Goal: Transaction & Acquisition: Purchase product/service

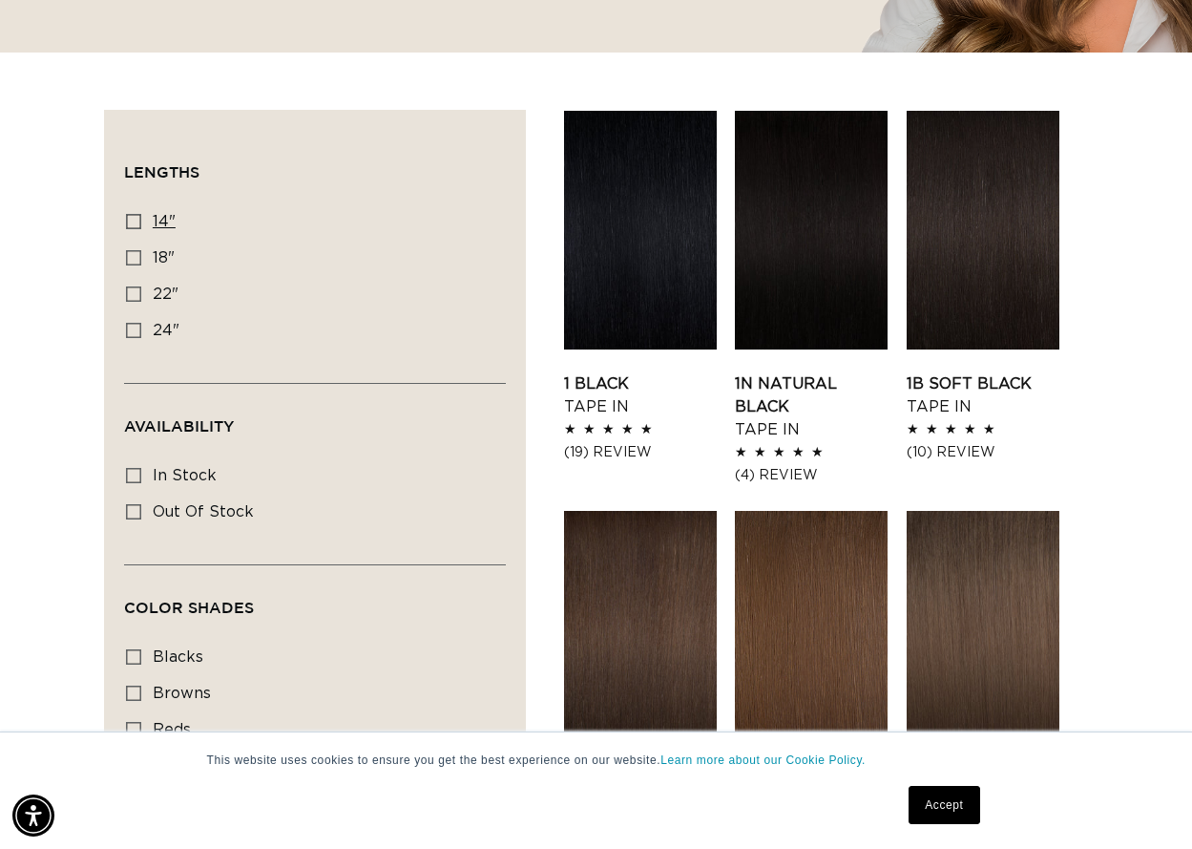
click at [135, 218] on icon at bounding box center [133, 221] width 15 height 15
click at [135, 218] on input "14" 14" (35 products)" at bounding box center [133, 221] width 15 height 15
checkbox input "true"
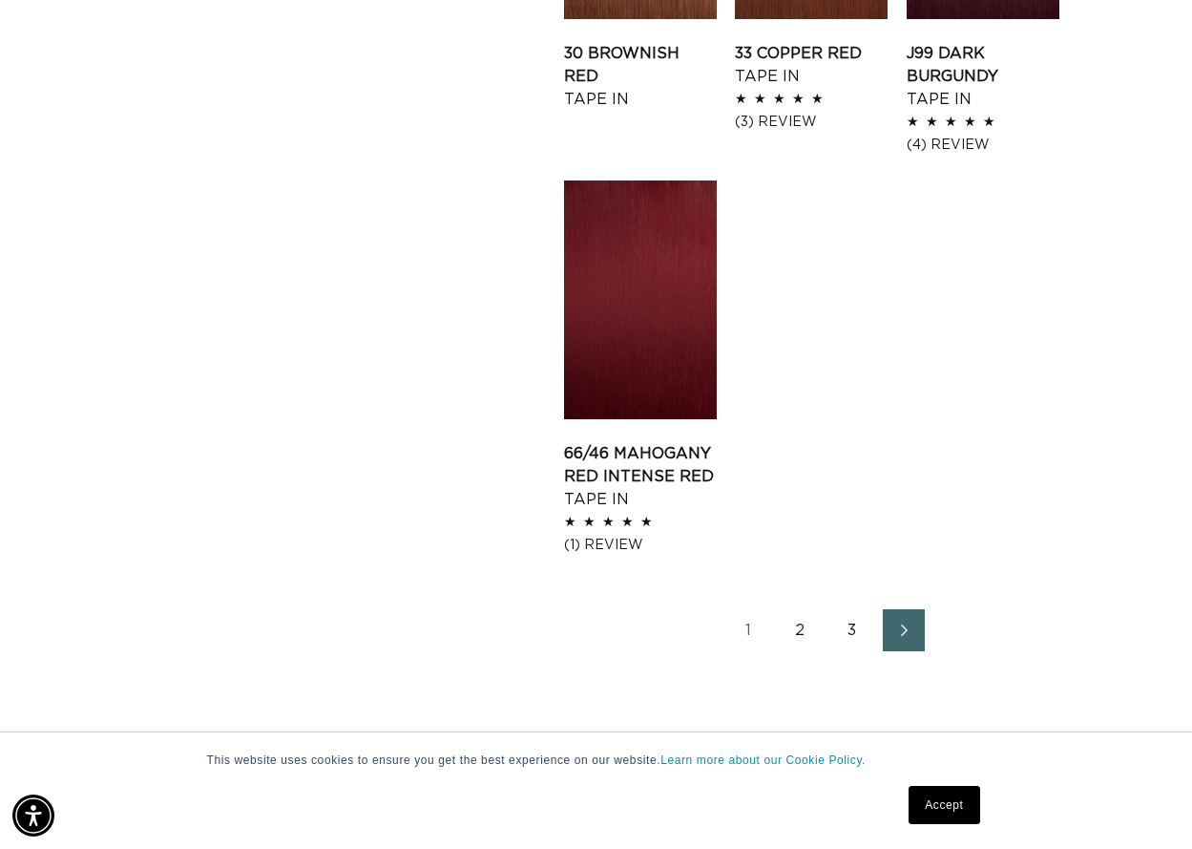
scroll to position [0, 2113]
click at [799, 630] on link "2" at bounding box center [801, 630] width 42 height 42
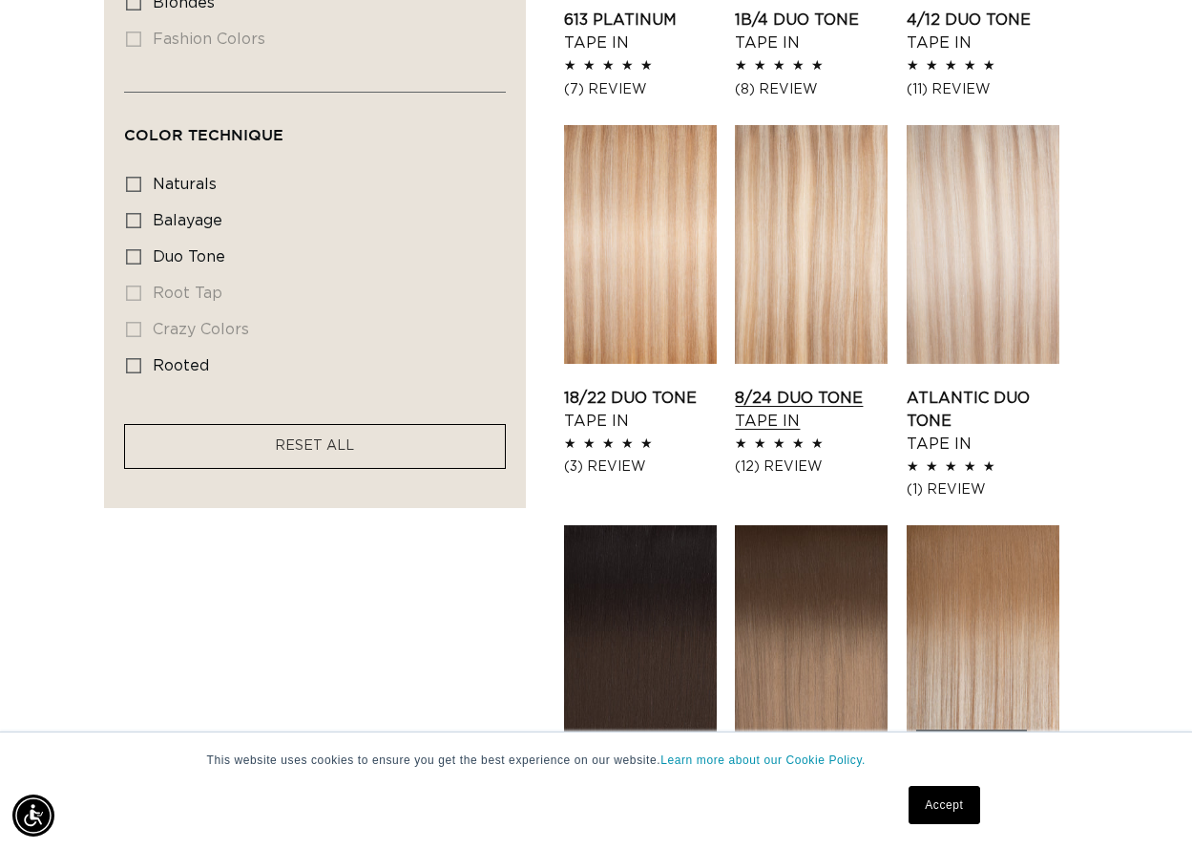
click at [788, 398] on link "8/24 Duo Tone Tape In" at bounding box center [811, 410] width 153 height 46
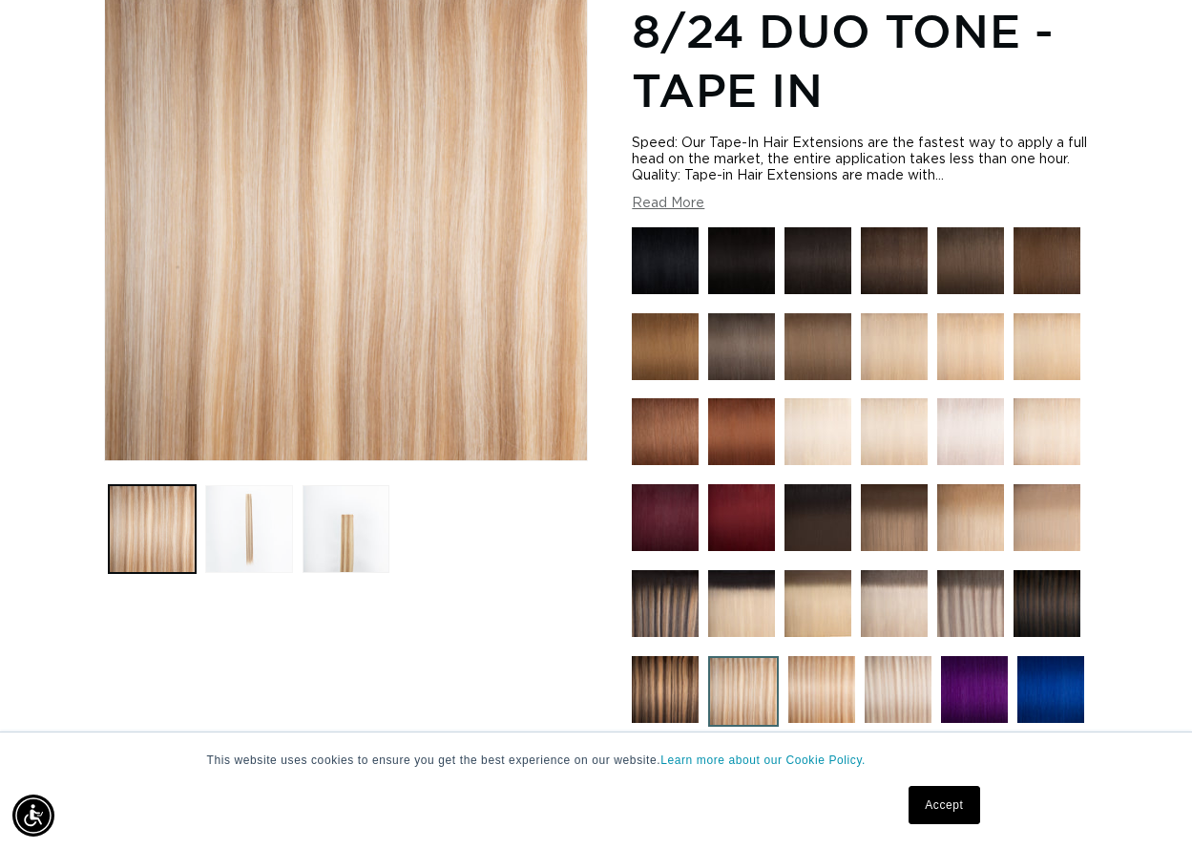
scroll to position [0, 2113]
click at [246, 539] on button "Load image 2 in gallery view" at bounding box center [248, 528] width 87 height 87
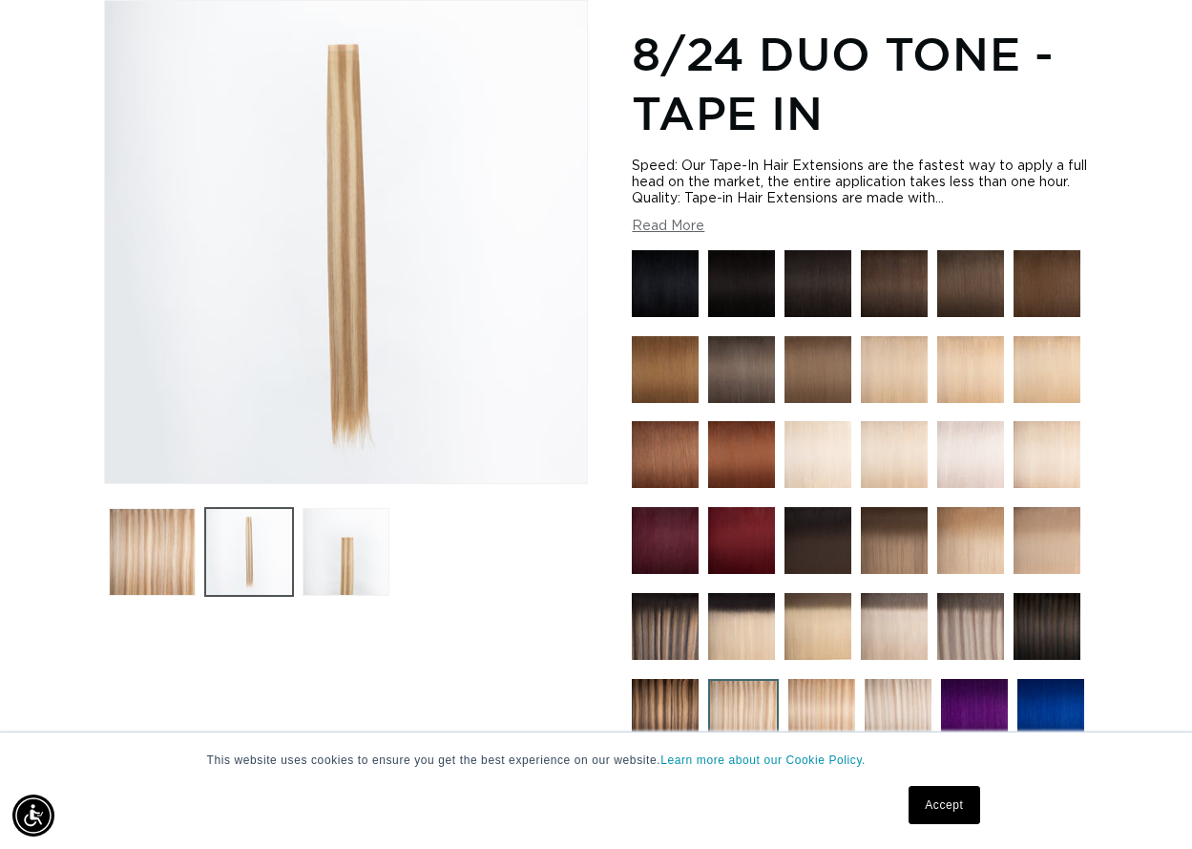
scroll to position [0, 0]
click at [346, 557] on button "Load image 3 in gallery view" at bounding box center [346, 551] width 87 height 87
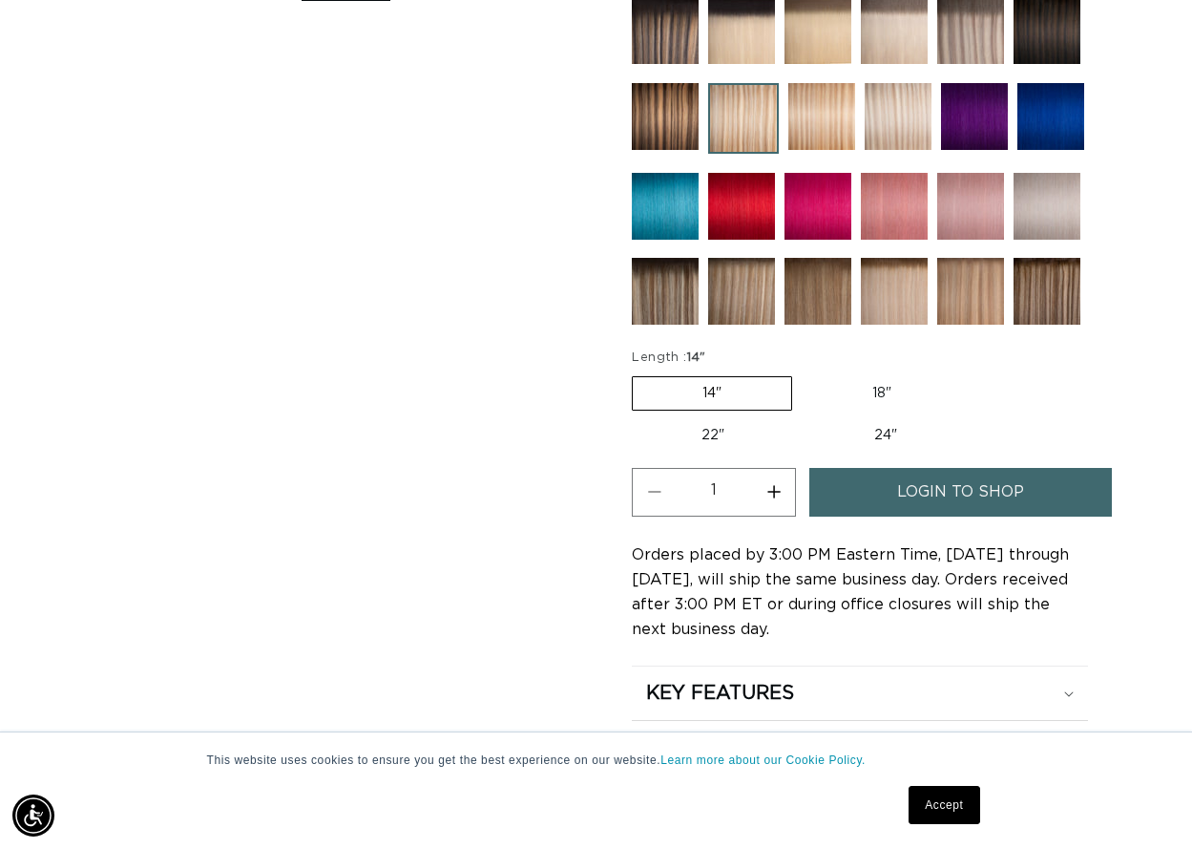
scroll to position [527, 0]
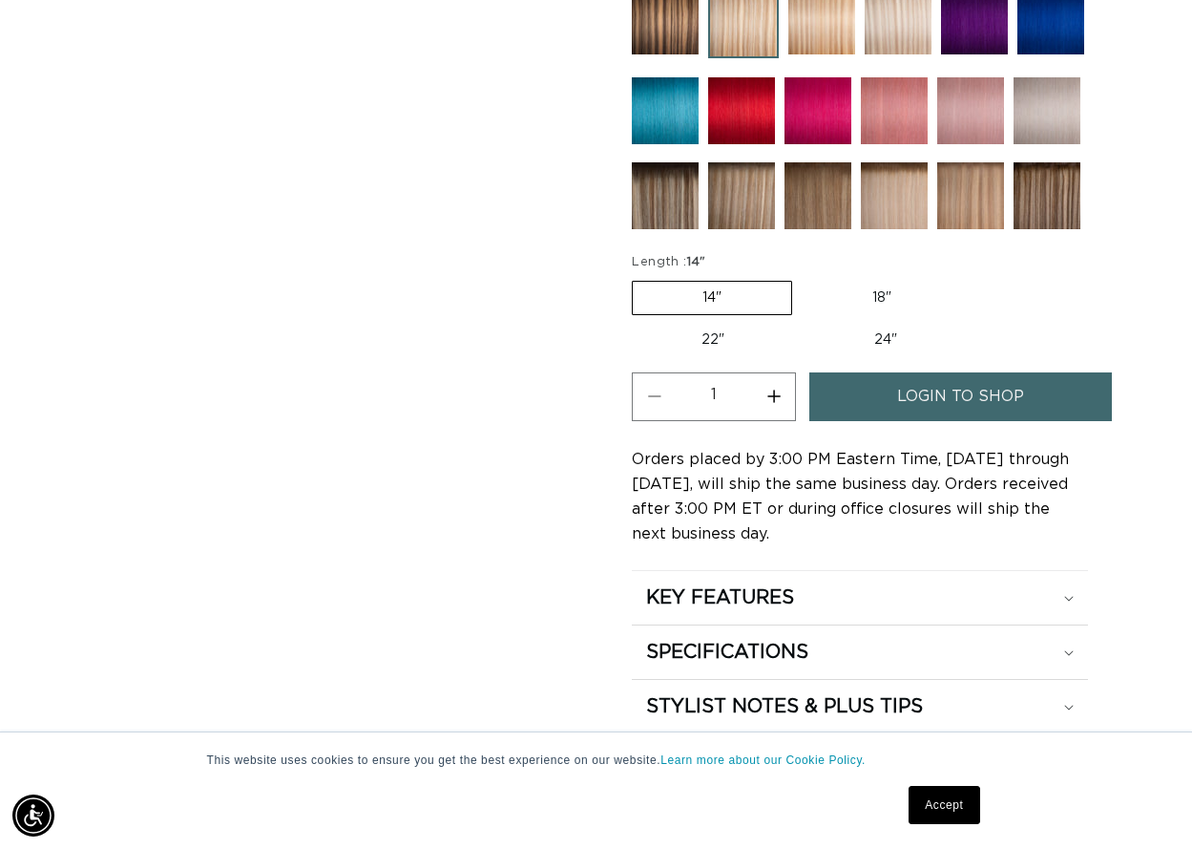
click at [974, 396] on span "login to shop" at bounding box center [960, 396] width 127 height 49
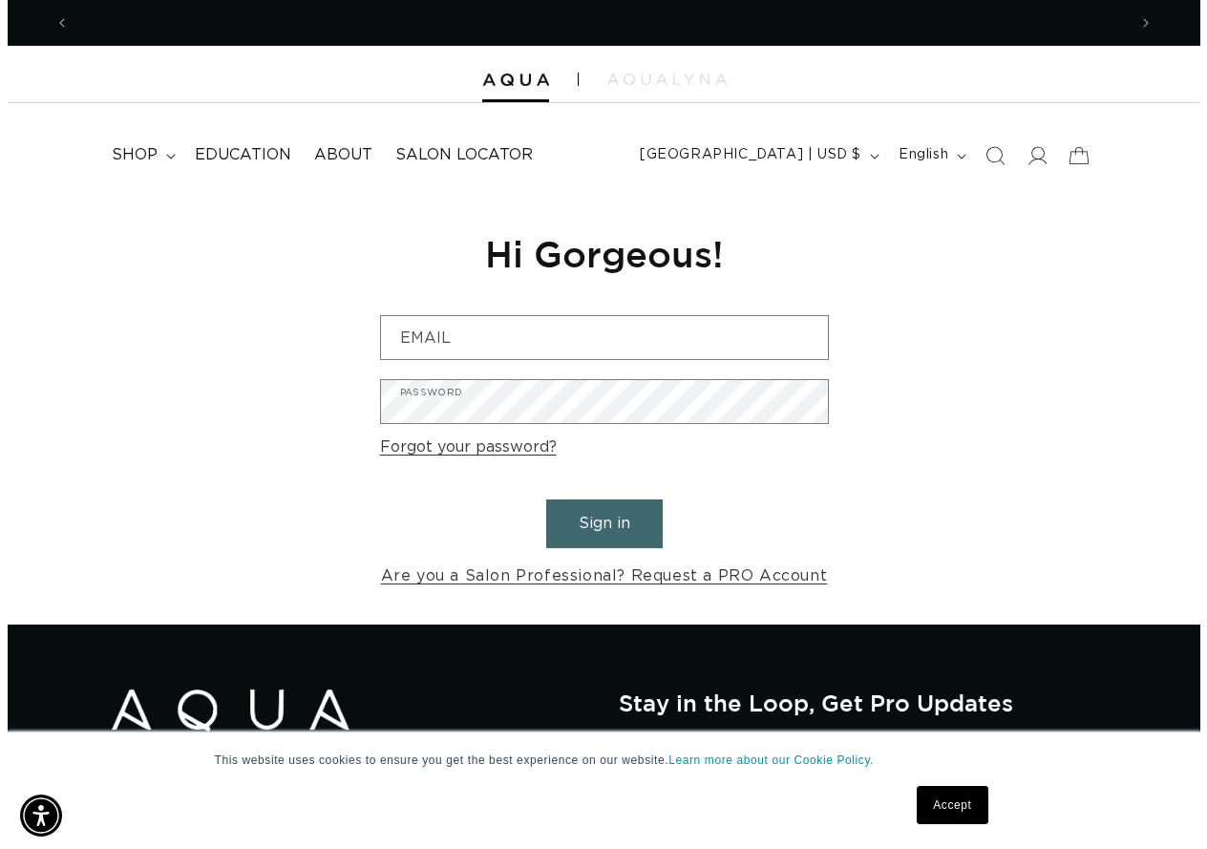
scroll to position [0, 2113]
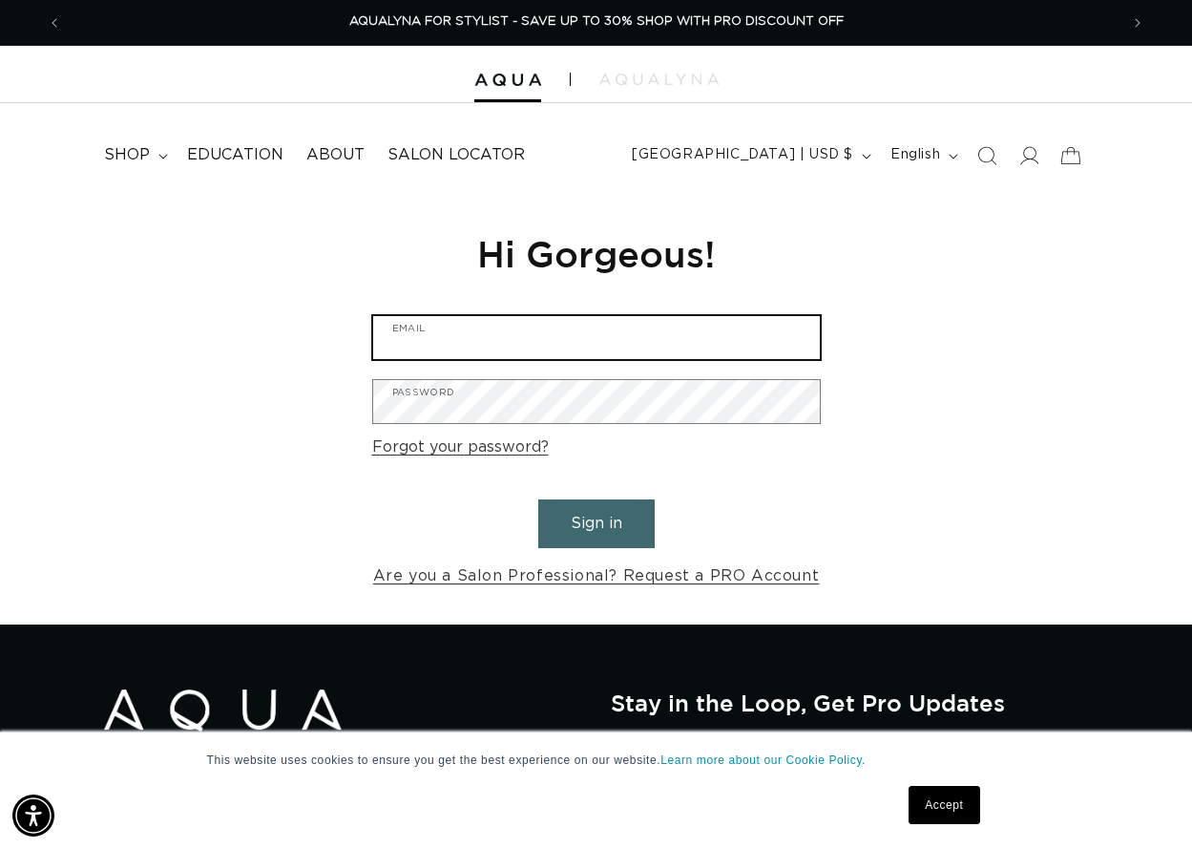
type input "heyviola@msn.com"
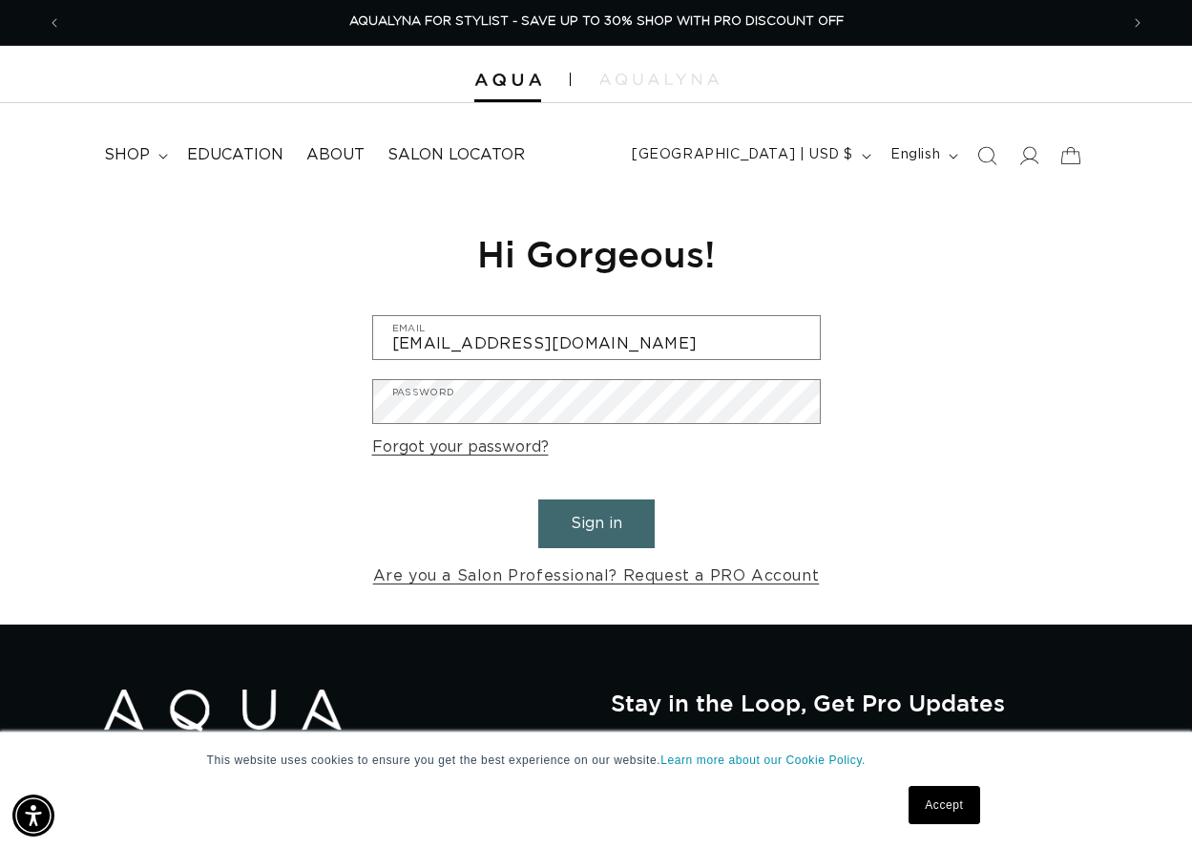
click at [603, 520] on button "Sign in" at bounding box center [596, 523] width 116 height 49
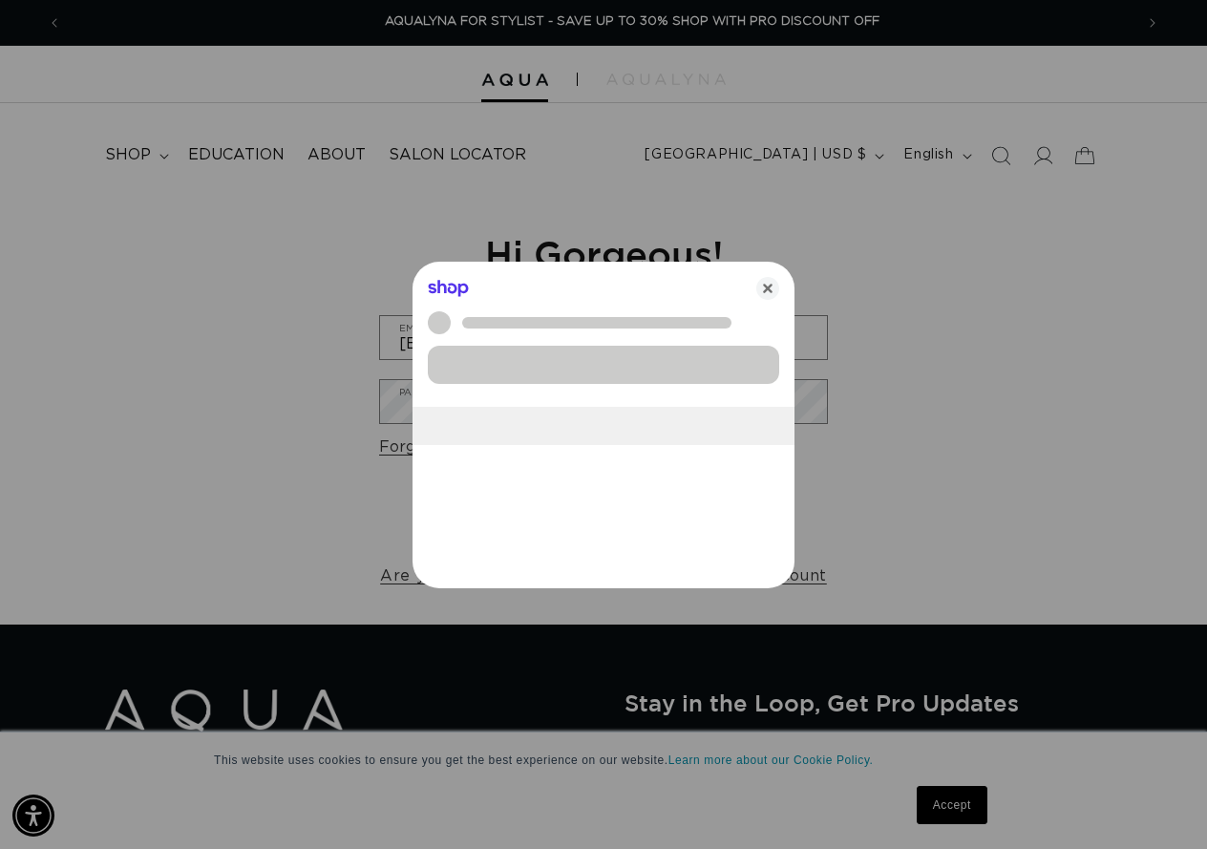
scroll to position [0, 2142]
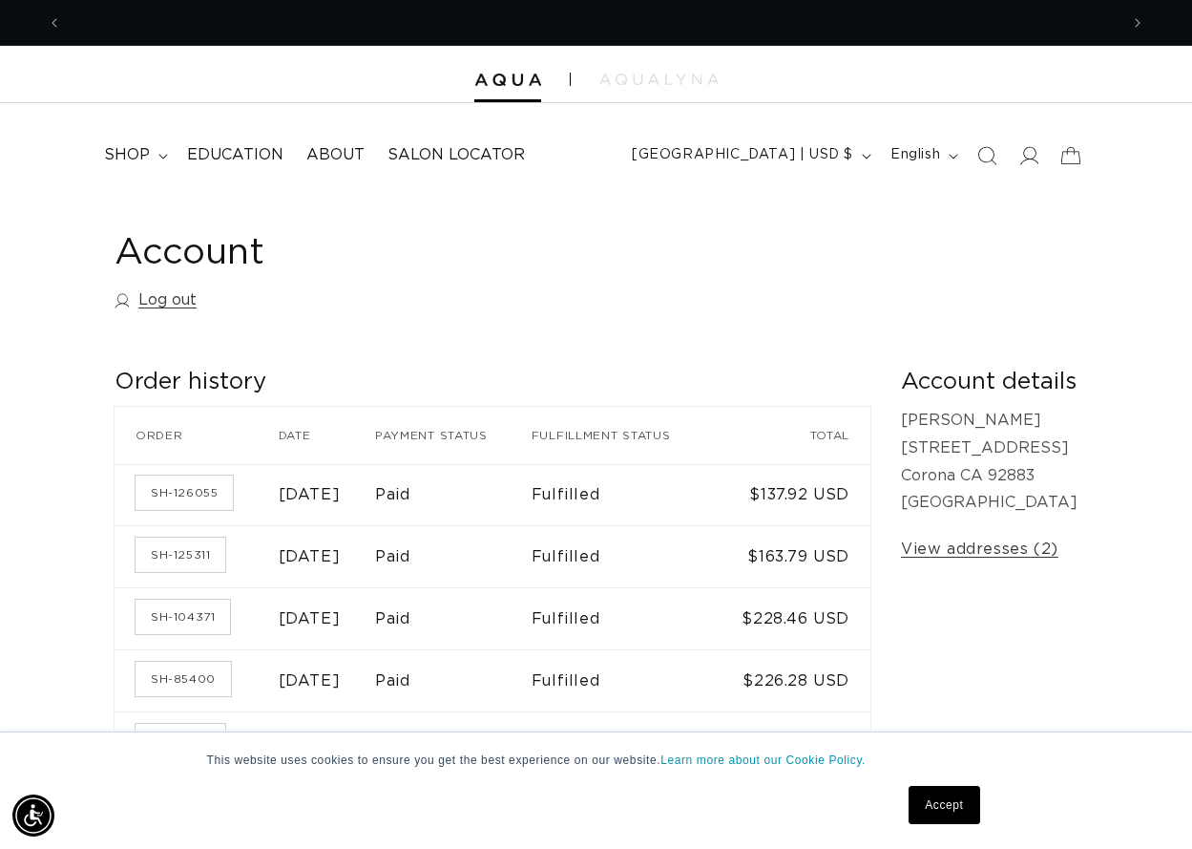
scroll to position [0, 2113]
click at [126, 154] on span "shop" at bounding box center [127, 155] width 46 height 20
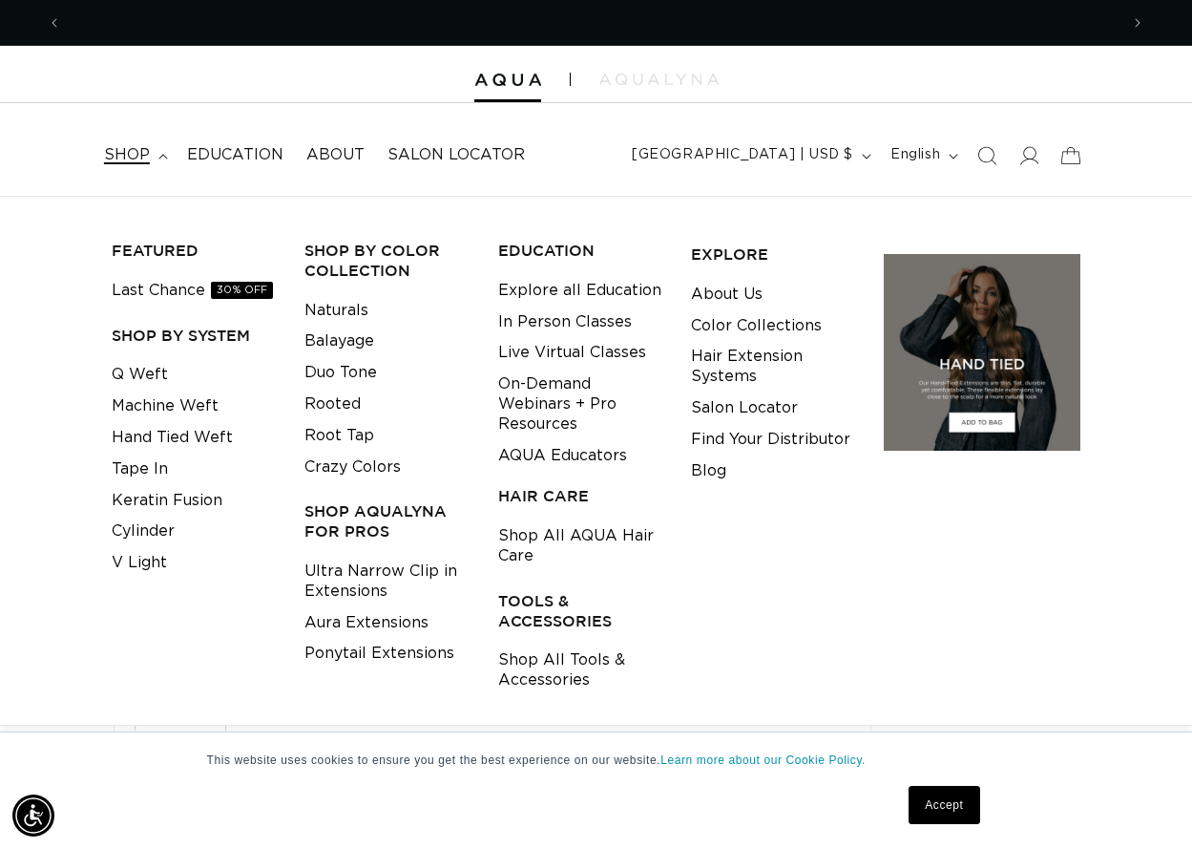
scroll to position [0, 1057]
click at [139, 466] on link "Tape In" at bounding box center [140, 469] width 56 height 32
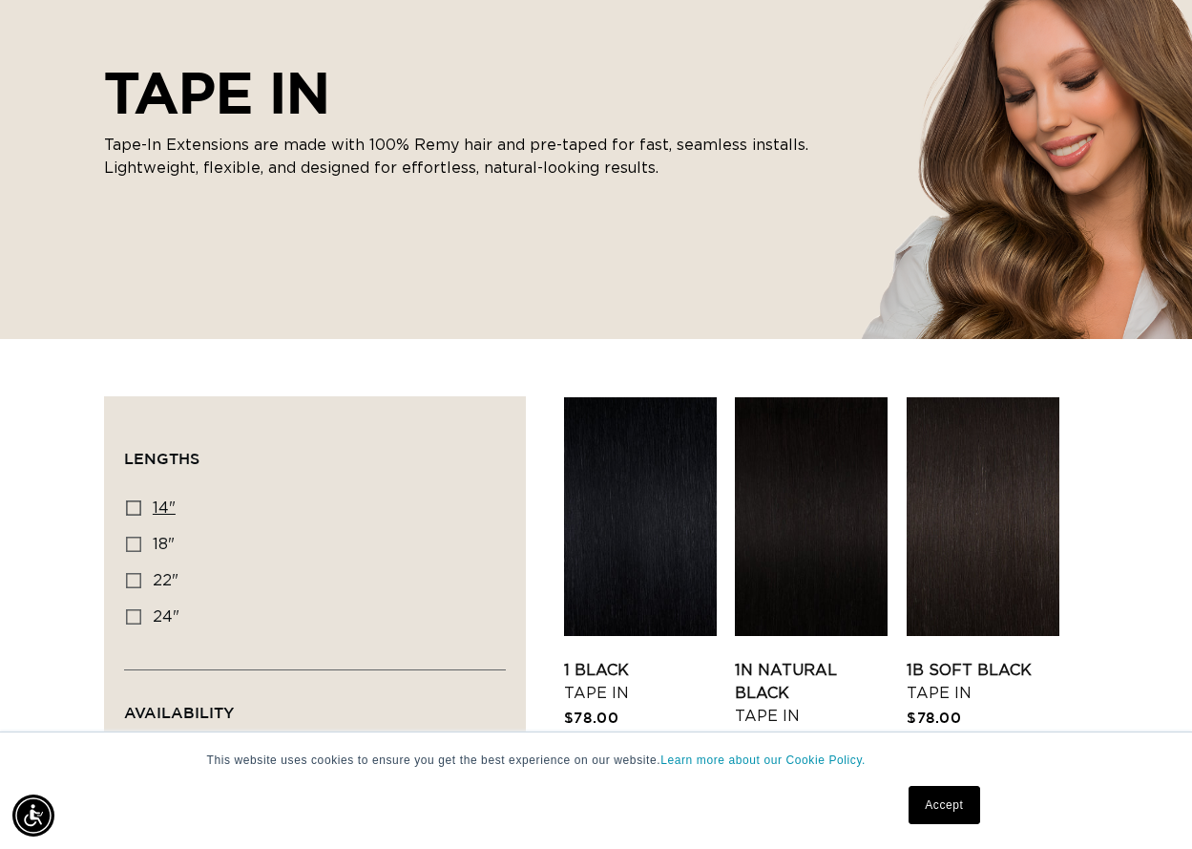
click at [133, 509] on icon at bounding box center [133, 507] width 15 height 15
click at [133, 509] on input "14" 14" (35 products)" at bounding box center [133, 507] width 15 height 15
checkbox input "true"
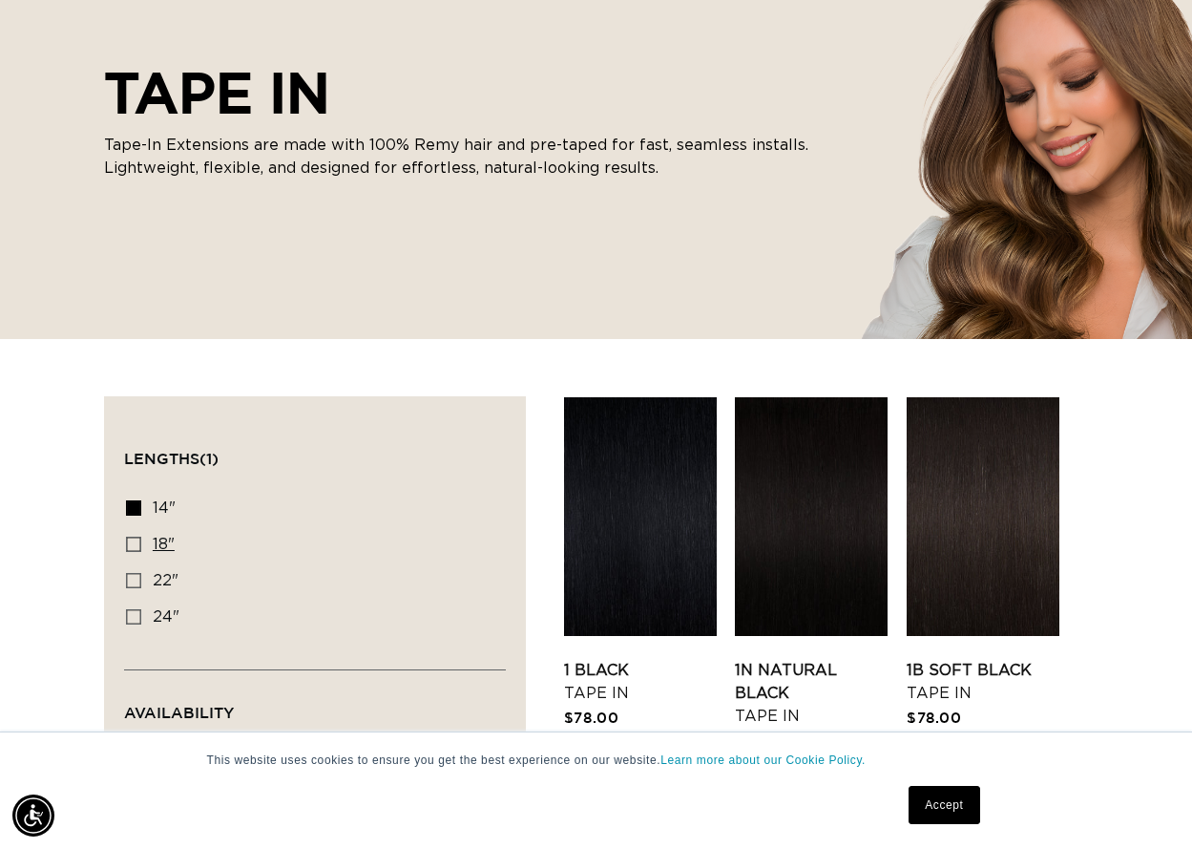
click at [133, 540] on icon at bounding box center [133, 543] width 15 height 15
click at [133, 540] on input "18" 18" (49 products)" at bounding box center [133, 543] width 15 height 15
checkbox input "true"
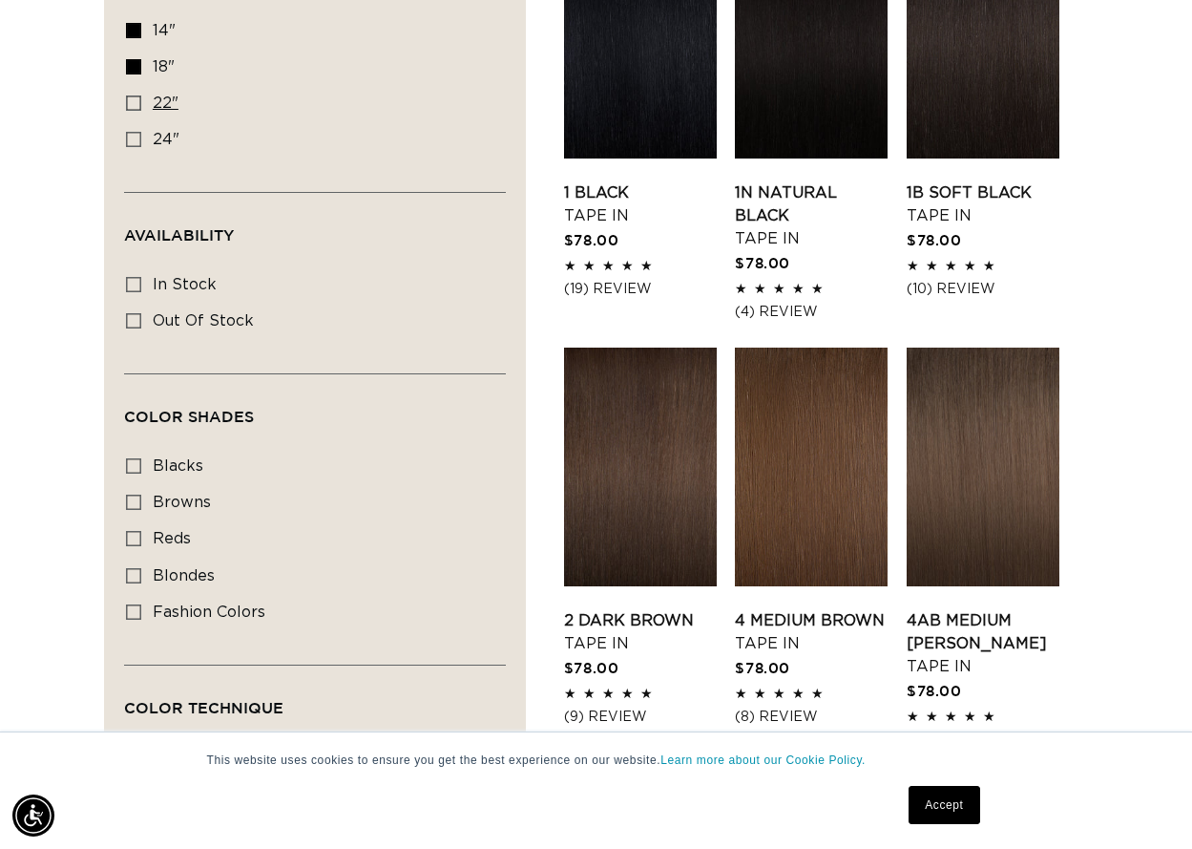
scroll to position [0, 2113]
click at [138, 100] on icon at bounding box center [133, 102] width 15 height 15
click at [138, 100] on input "22" 22" (37 products)" at bounding box center [133, 102] width 15 height 15
checkbox input "true"
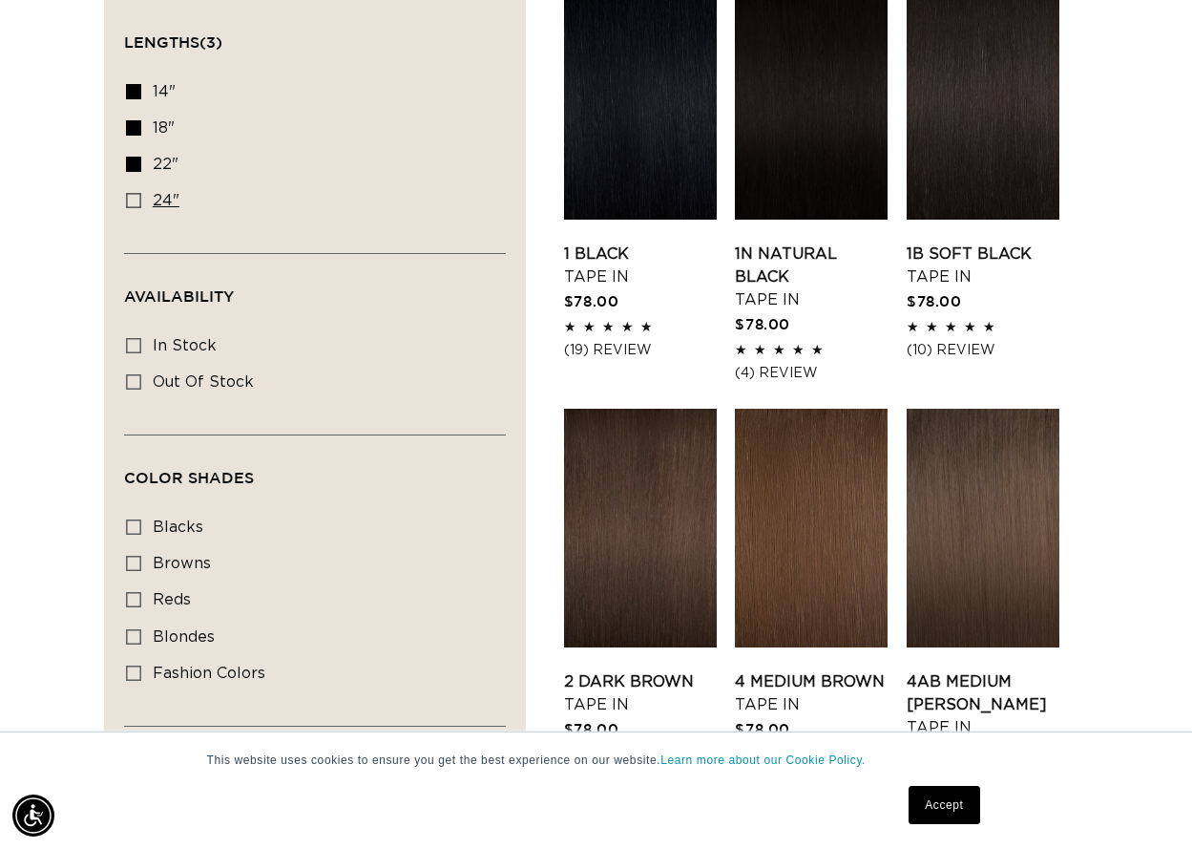
click at [133, 200] on icon at bounding box center [133, 200] width 15 height 15
click at [133, 200] on input "24" 24" (27 products)" at bounding box center [133, 200] width 15 height 15
checkbox input "true"
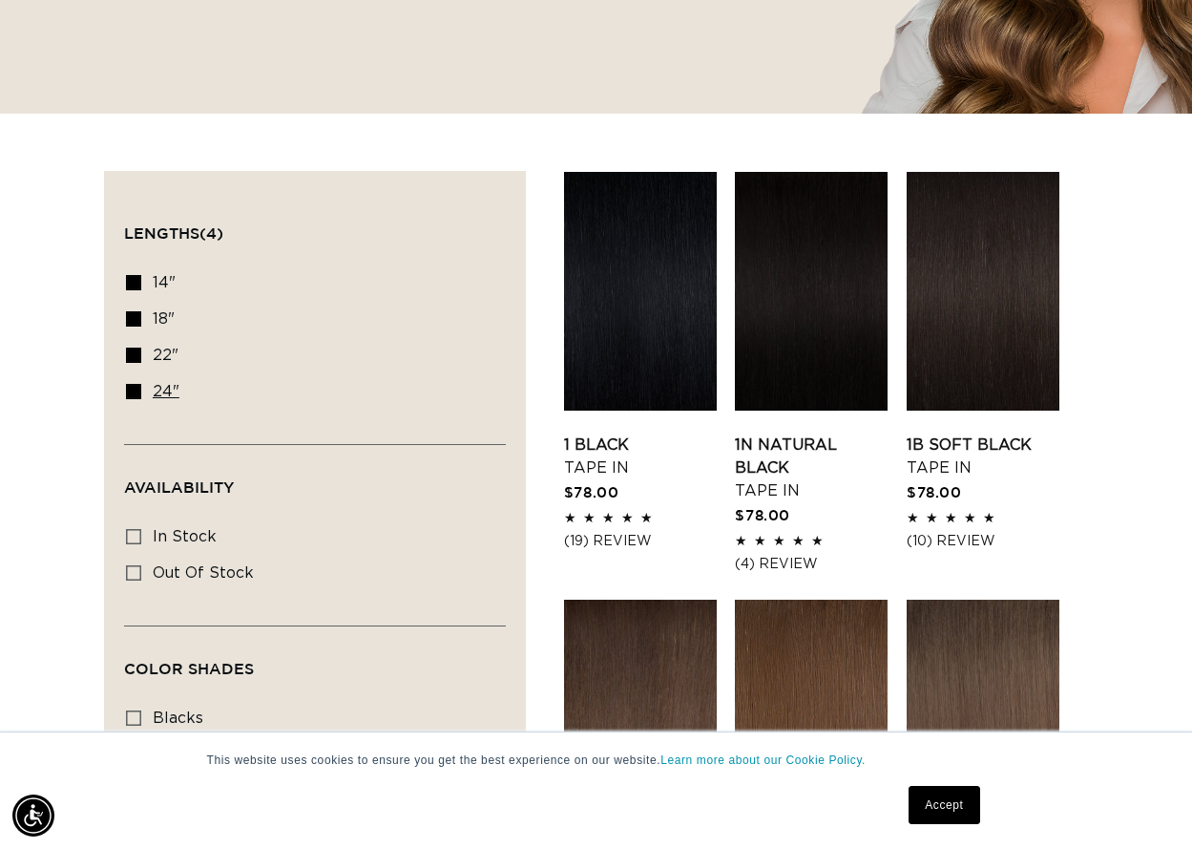
click at [137, 390] on icon at bounding box center [133, 391] width 15 height 15
click at [137, 390] on input "24" 24" (27 products)" at bounding box center [133, 391] width 15 height 15
checkbox input "false"
click at [139, 320] on icon at bounding box center [133, 318] width 15 height 15
click at [139, 320] on input "18" 18" (49 products)" at bounding box center [133, 318] width 15 height 15
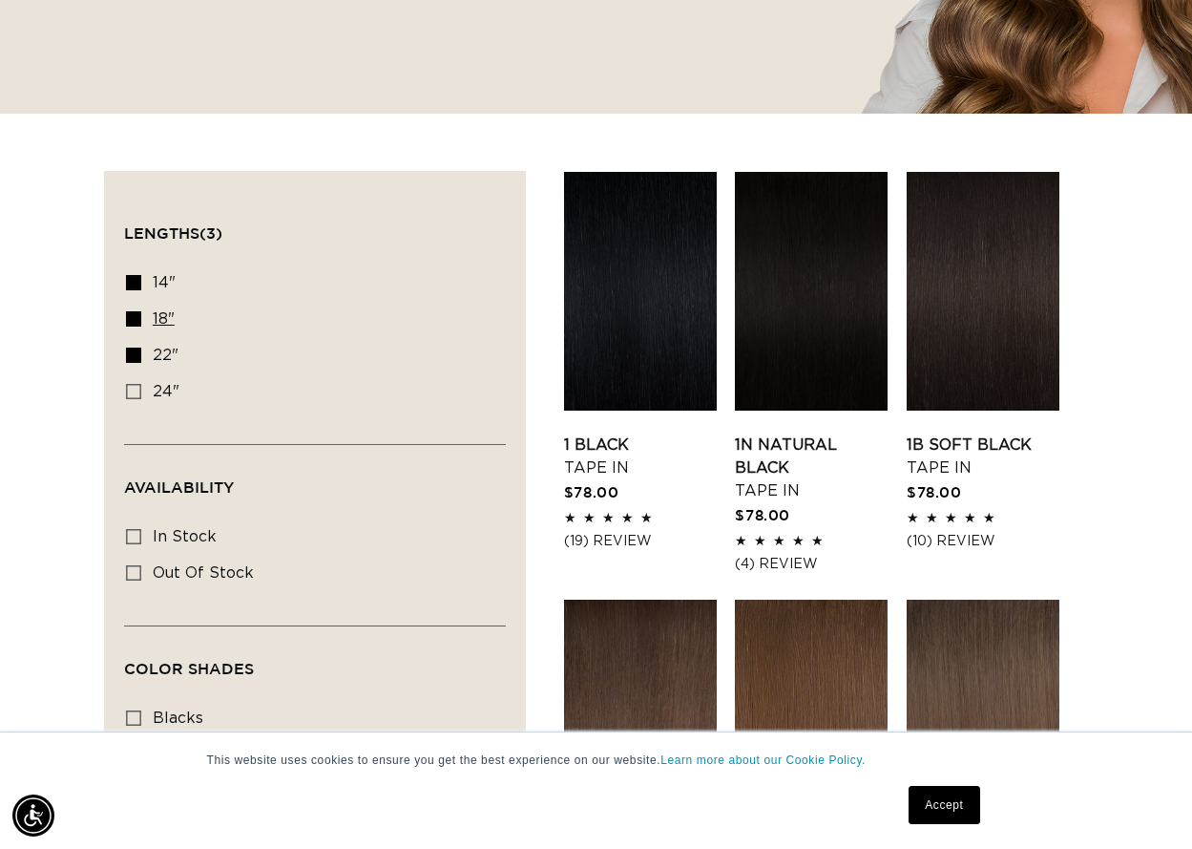
checkbox input "false"
click at [131, 351] on icon at bounding box center [133, 354] width 15 height 15
click at [131, 351] on input "22" 22" (37 products)" at bounding box center [133, 354] width 15 height 15
checkbox input "false"
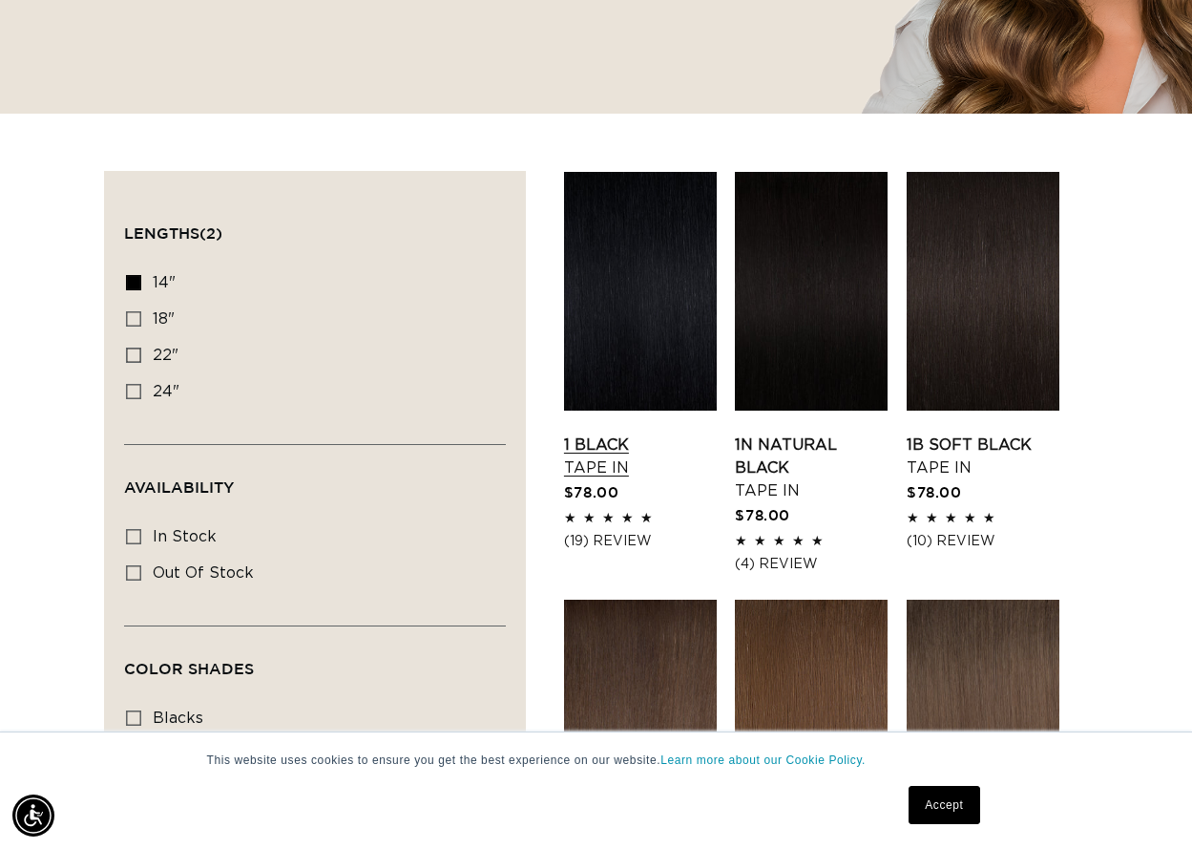
scroll to position [0, 2113]
click at [132, 531] on icon at bounding box center [133, 536] width 15 height 15
click at [132, 531] on input "In stock In stock (34 products)" at bounding box center [133, 536] width 15 height 15
checkbox input "true"
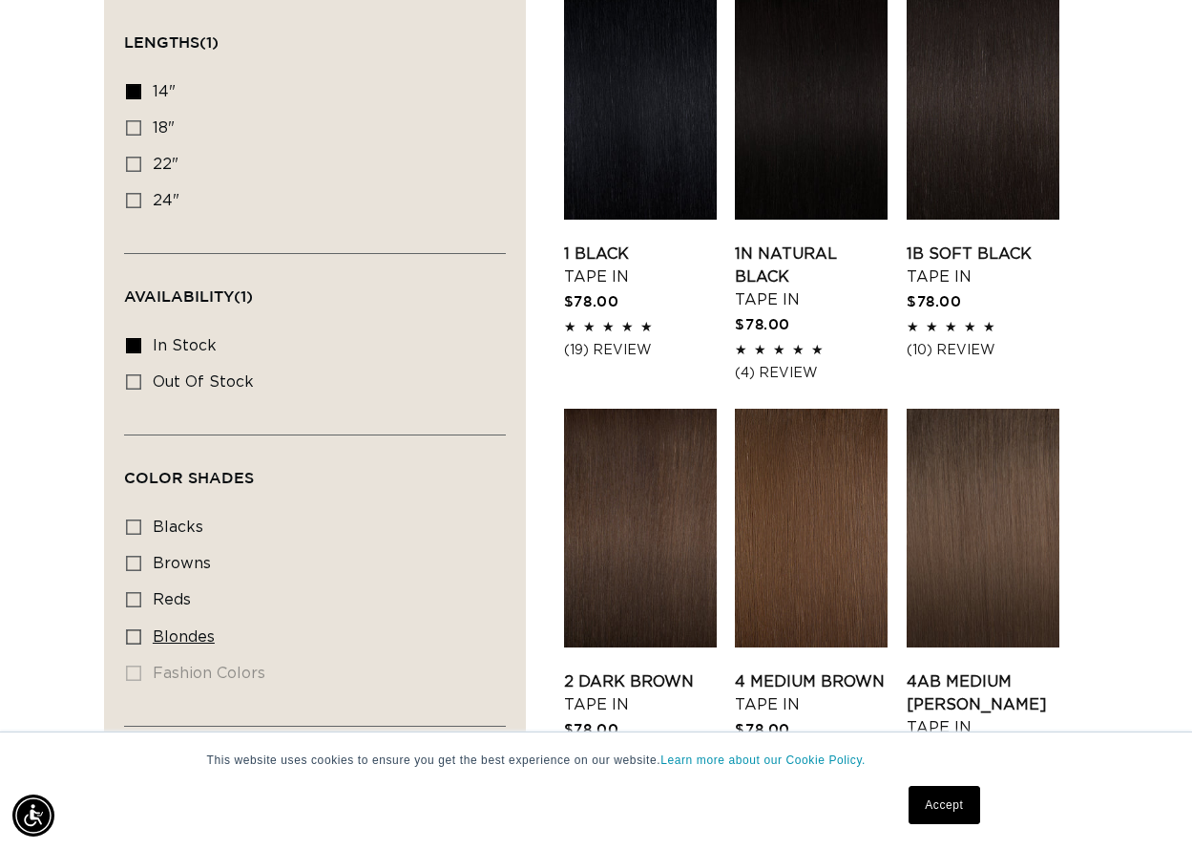
scroll to position [0, 2113]
drag, startPoint x: 133, startPoint y: 631, endPoint x: 152, endPoint y: 632, distance: 19.1
click at [134, 631] on icon at bounding box center [133, 636] width 15 height 15
click at [134, 631] on input "blondes blondes (22 products)" at bounding box center [133, 636] width 15 height 15
checkbox input "true"
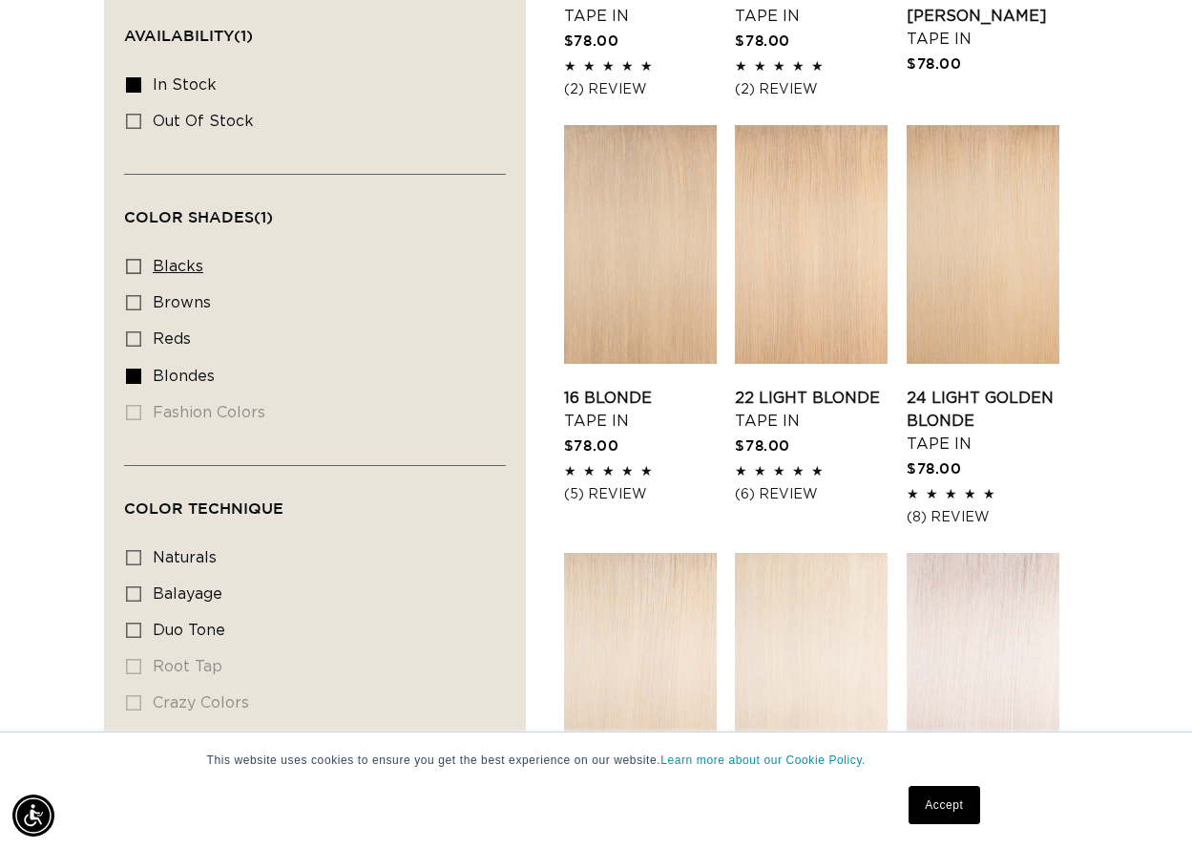
scroll to position [1084, 0]
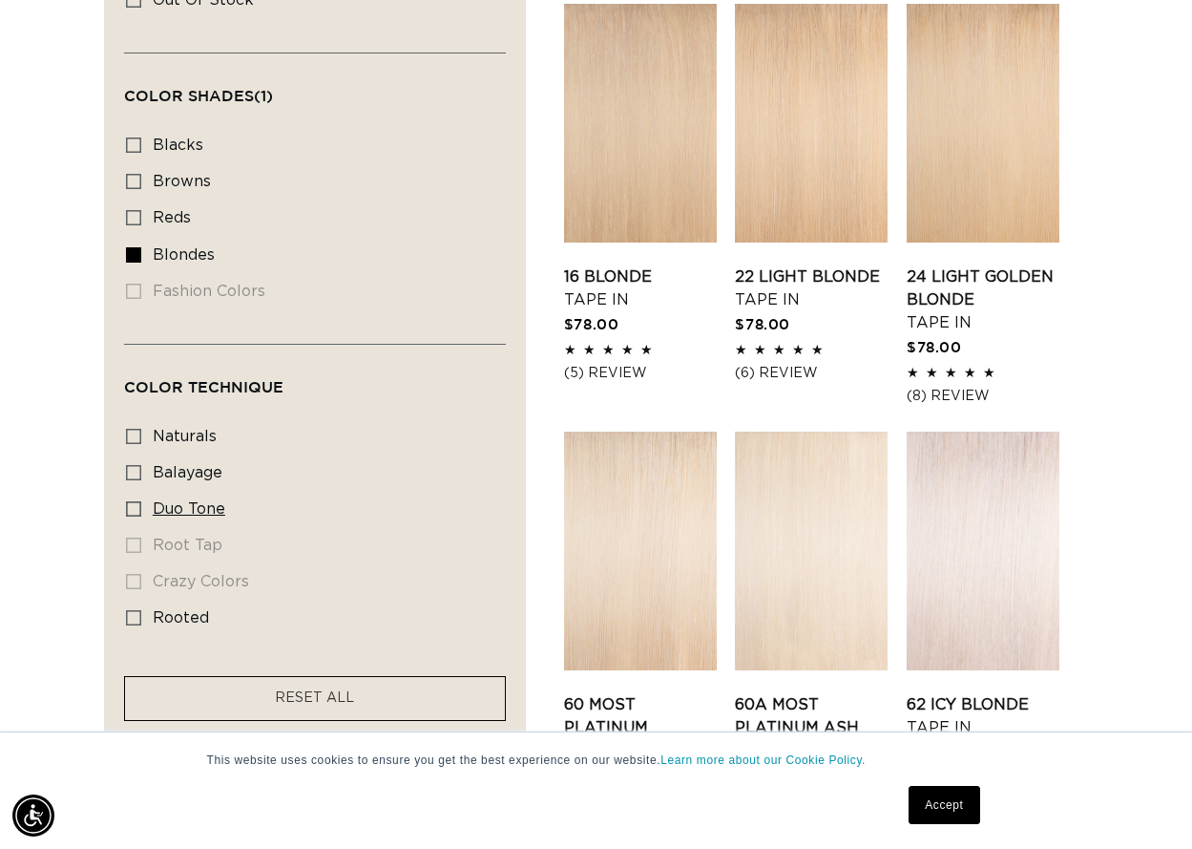
click at [136, 502] on icon at bounding box center [133, 508] width 15 height 15
click at [136, 502] on input "duo tone duo tone (3 products)" at bounding box center [133, 508] width 15 height 15
checkbox input "true"
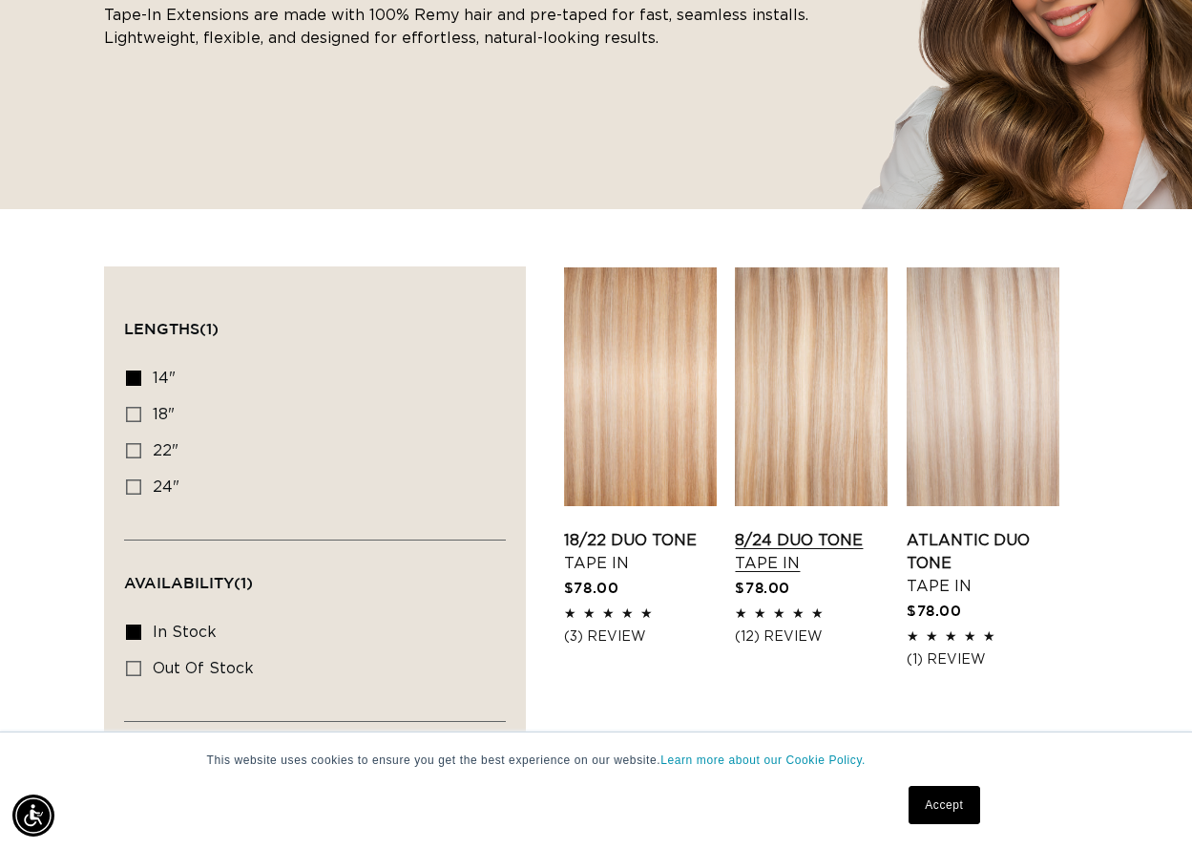
click at [828, 529] on link "8/24 Duo Tone Tape In" at bounding box center [811, 552] width 153 height 46
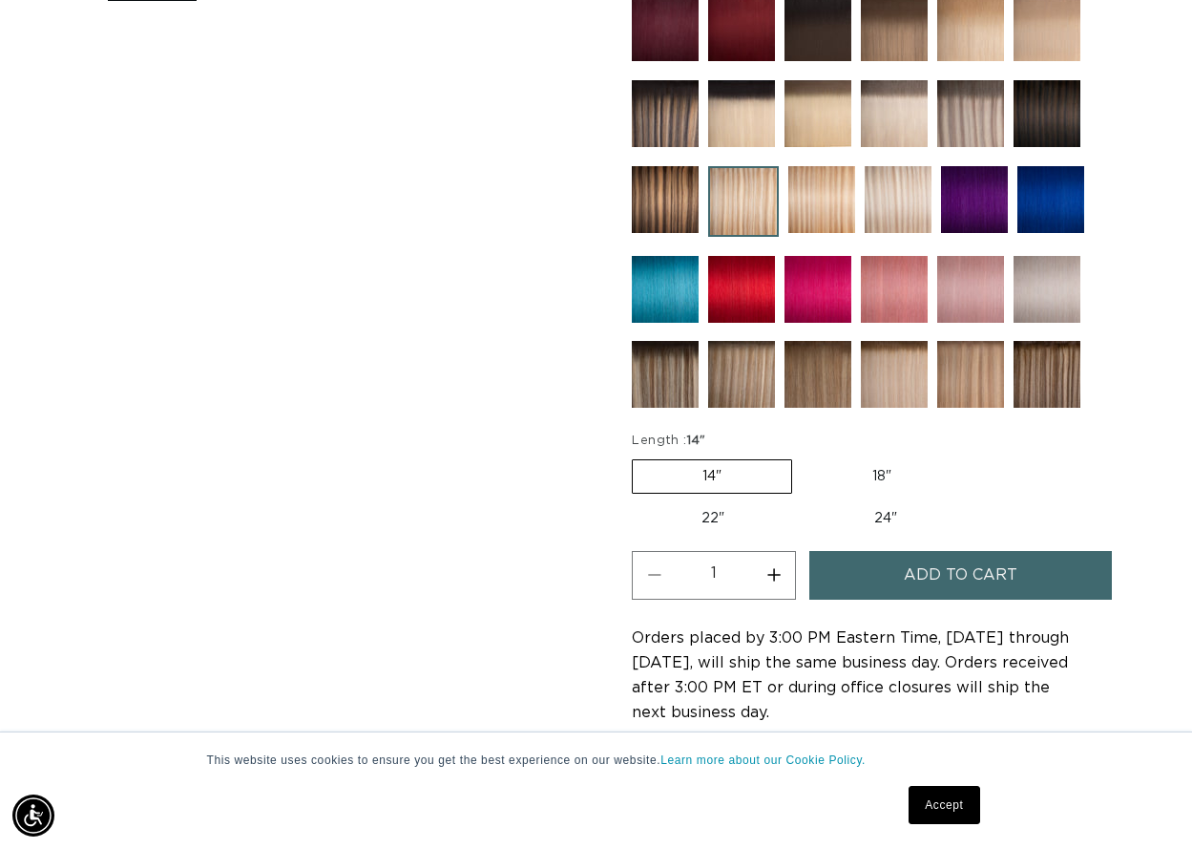
scroll to position [0, 2113]
click at [880, 473] on label "18" Variant sold out or unavailable" at bounding box center [882, 476] width 158 height 32
click at [803, 456] on input "18" Variant sold out or unavailable" at bounding box center [802, 455] width 1 height 1
radio input "true"
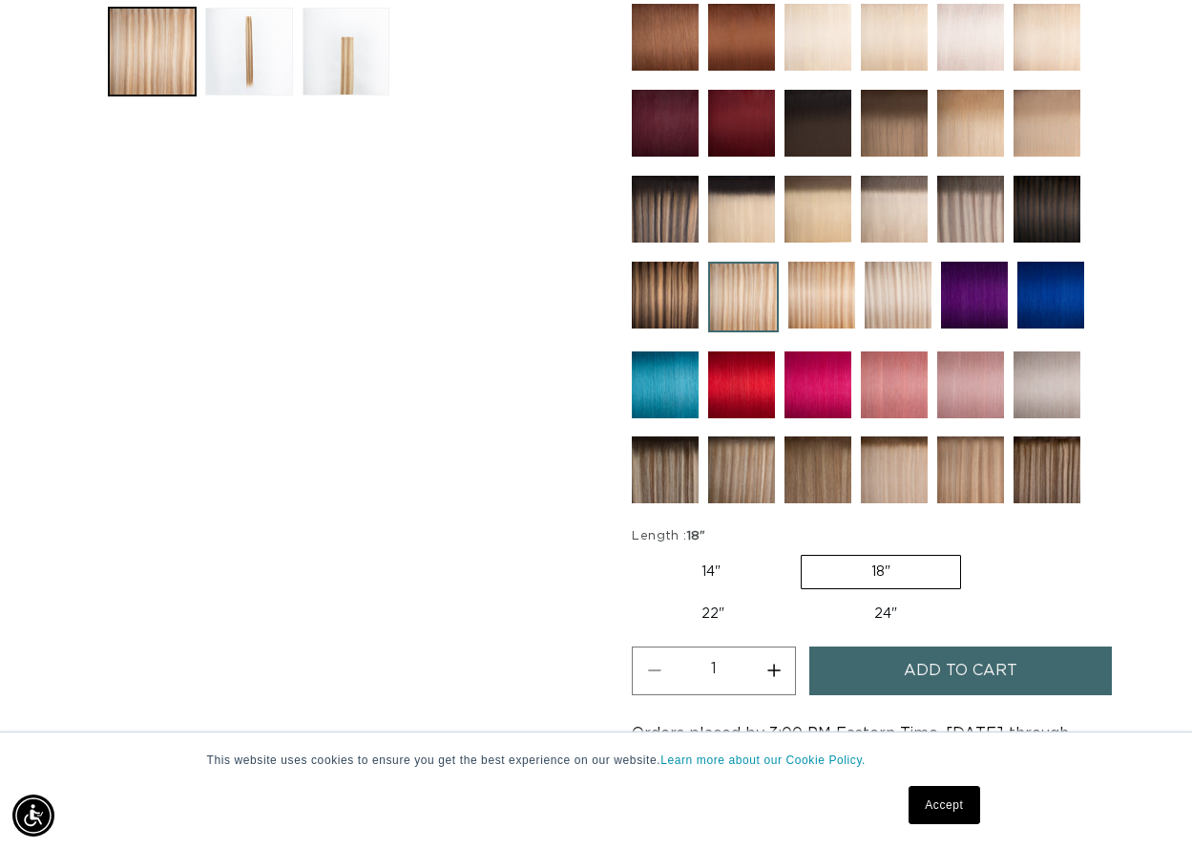
click at [882, 614] on label "24" Variant sold out or unavailable" at bounding box center [886, 614] width 162 height 32
click at [805, 595] on input "24" Variant sold out or unavailable" at bounding box center [804, 594] width 1 height 1
radio input "true"
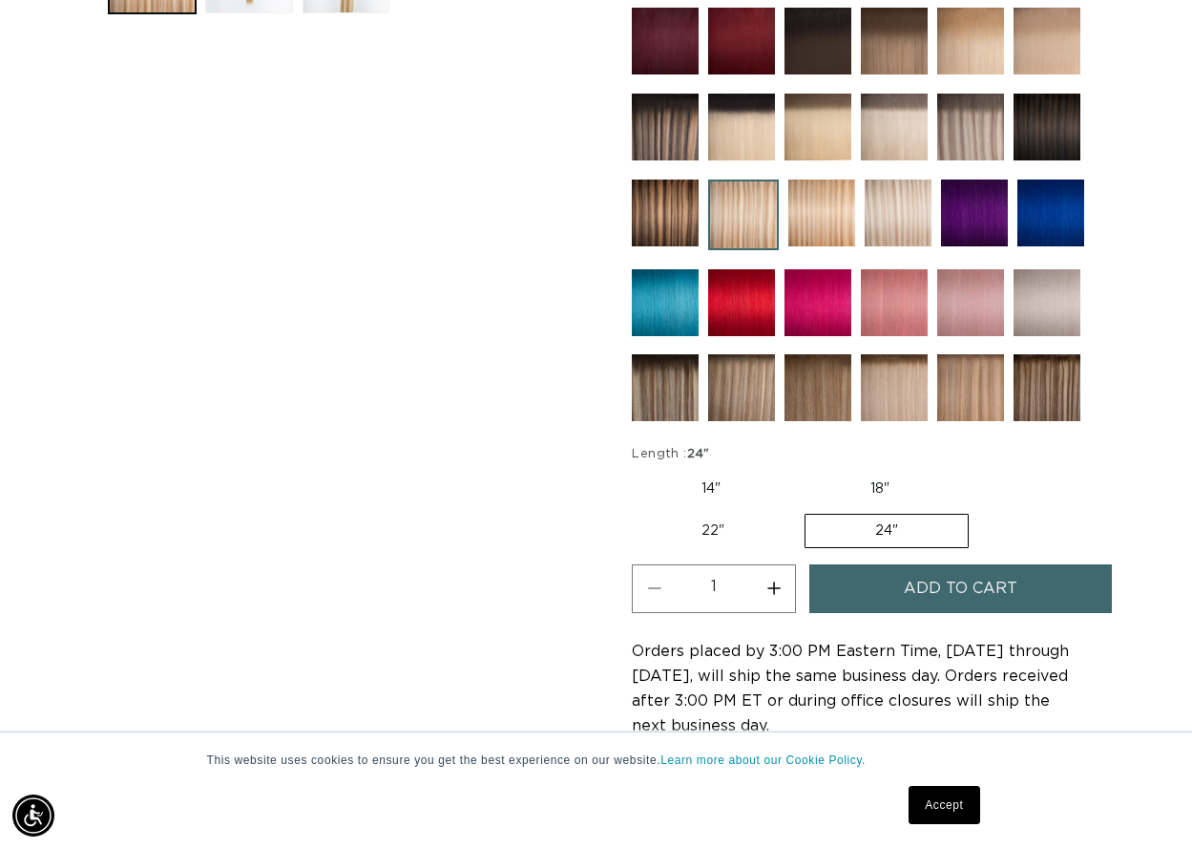
scroll to position [955, 0]
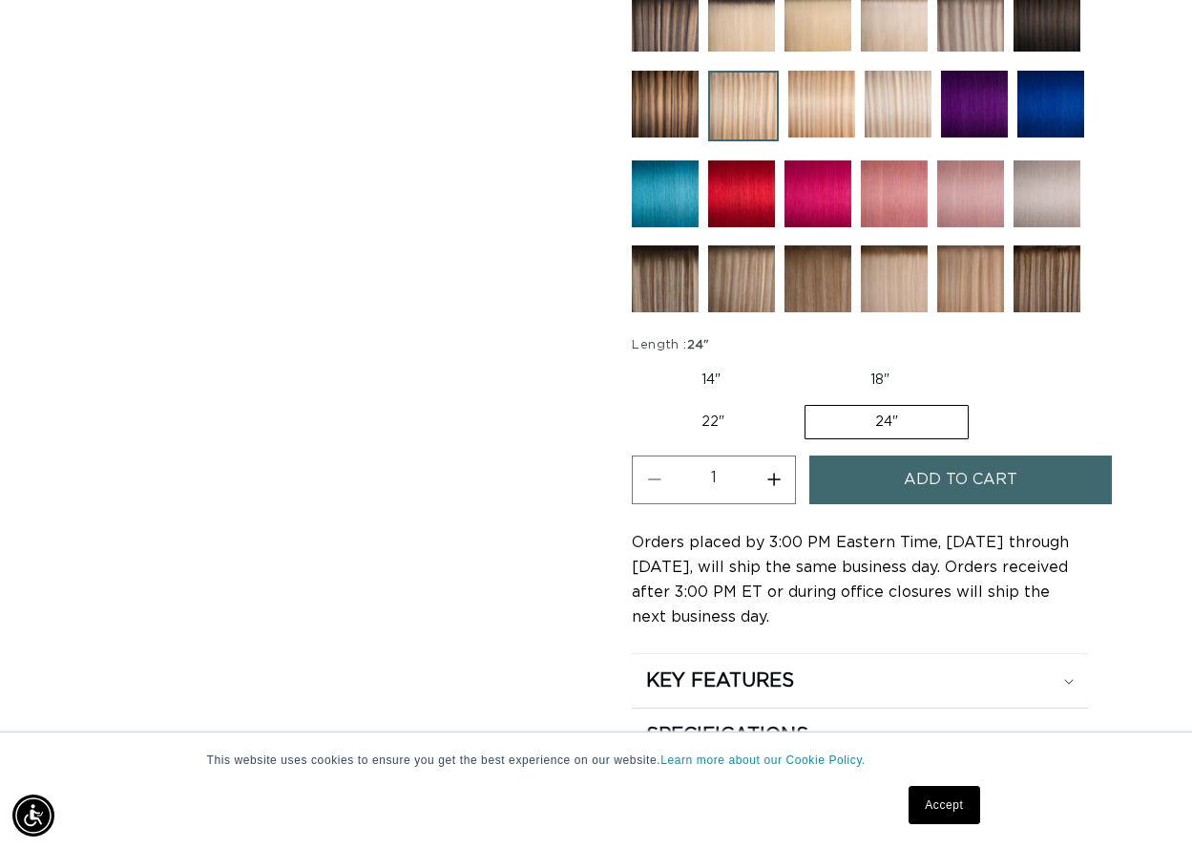
click at [711, 382] on label "14" Variant sold out or unavailable" at bounding box center [711, 380] width 158 height 32
click at [638, 361] on input "14" Variant sold out or unavailable" at bounding box center [637, 360] width 1 height 1
radio input "true"
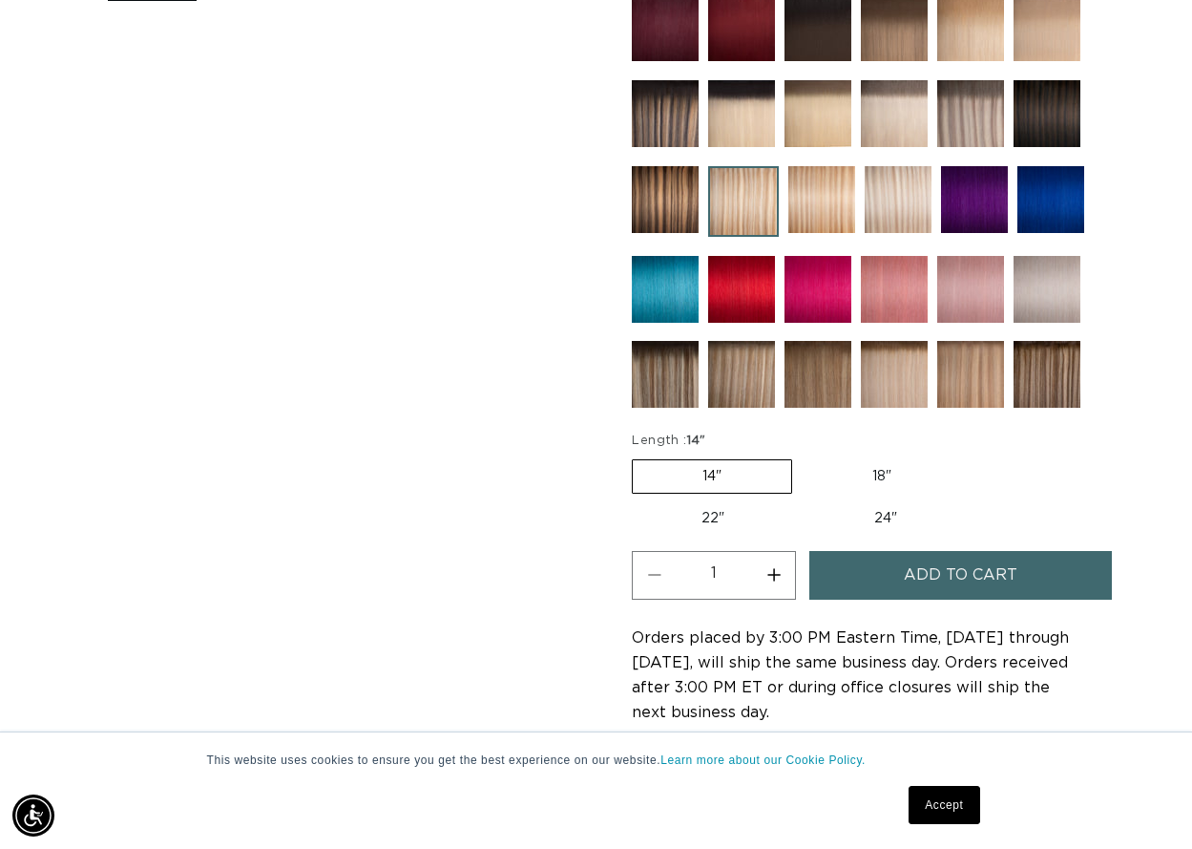
click at [884, 479] on label "18" Variant sold out or unavailable" at bounding box center [882, 476] width 158 height 32
click at [803, 456] on input "18" Variant sold out or unavailable" at bounding box center [802, 455] width 1 height 1
radio input "true"
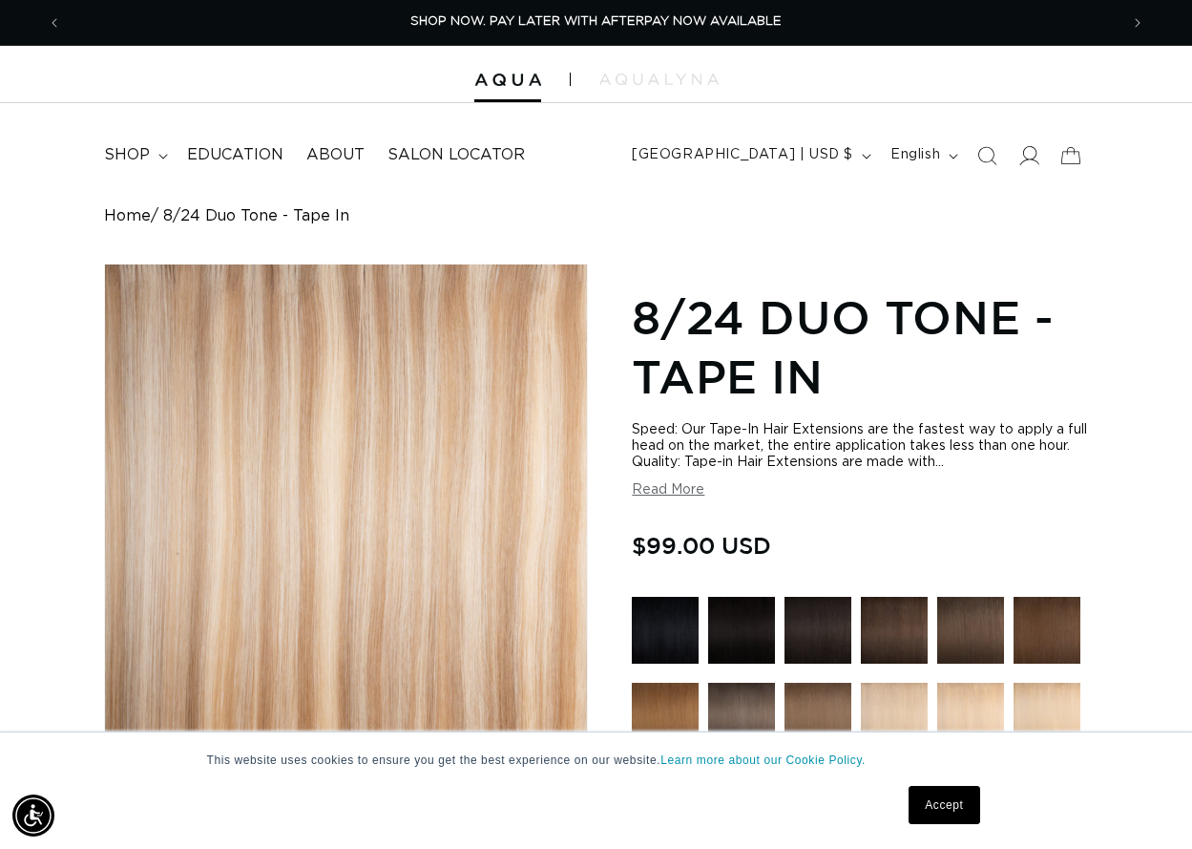
click at [1027, 160] on icon at bounding box center [1029, 155] width 20 height 20
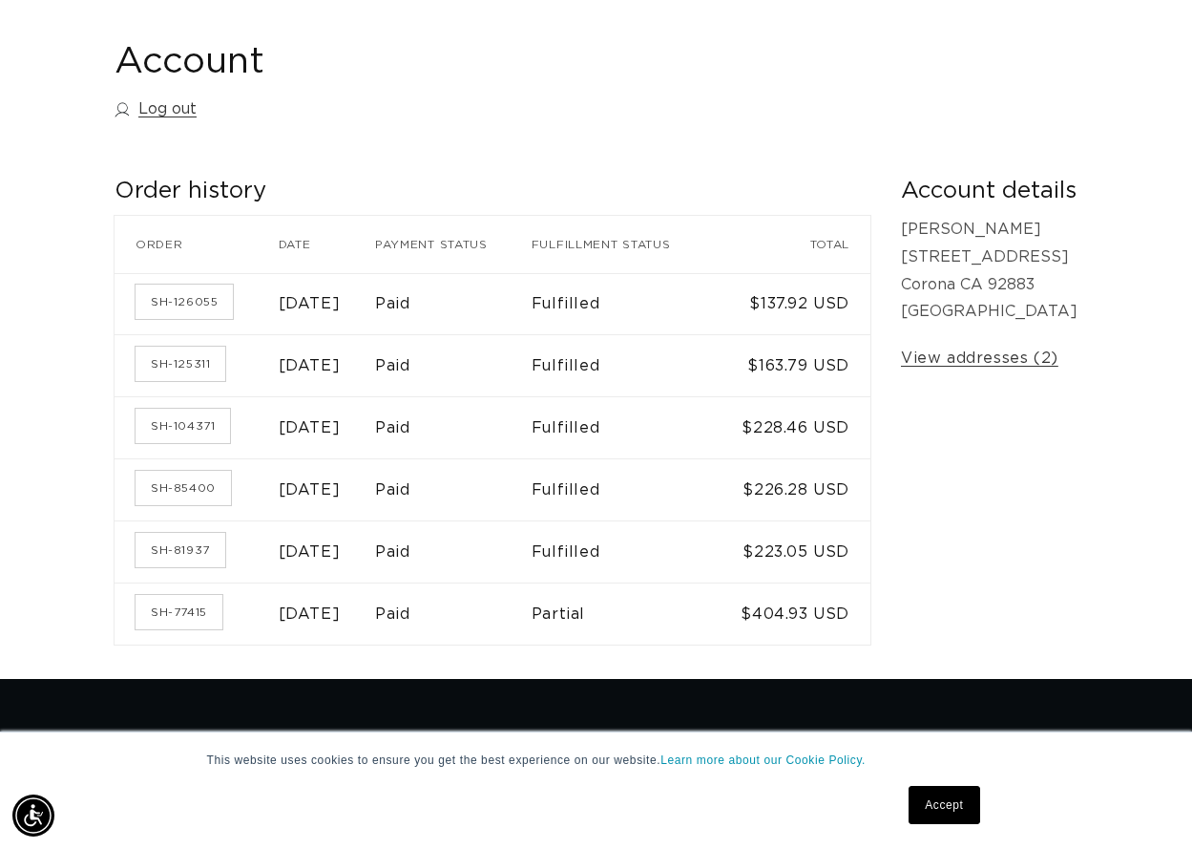
scroll to position [0, 2113]
click at [149, 106] on link "Log out" at bounding box center [156, 109] width 82 height 28
